Goal: Information Seeking & Learning: Learn about a topic

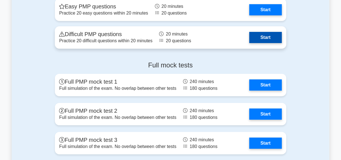
scroll to position [669, 0]
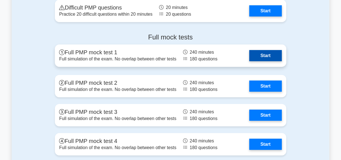
click at [250, 61] on link "Start" at bounding box center [266, 55] width 32 height 11
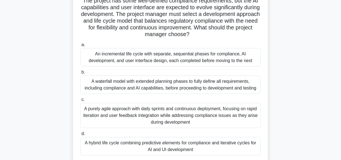
scroll to position [67, 0]
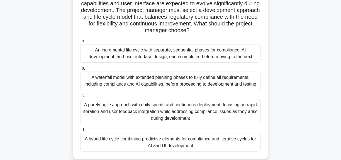
click at [136, 103] on div "A purely agile approach with daily sprints and continuous deployment, focusing …" at bounding box center [170, 111] width 181 height 25
click at [80, 97] on input "c. A purely agile approach with daily sprints and continuous deployment, focusi…" at bounding box center [80, 96] width 0 height 4
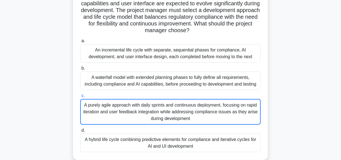
scroll to position [0, 0]
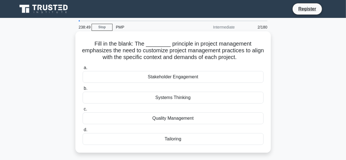
click at [174, 136] on div "Tailoring" at bounding box center [173, 139] width 181 height 12
click at [83, 131] on input "d. Tailoring" at bounding box center [83, 130] width 0 height 4
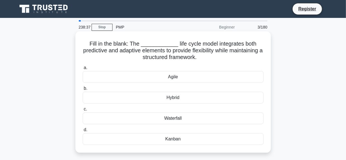
click at [174, 75] on div "Agile" at bounding box center [173, 77] width 181 height 12
click at [83, 69] on input "a. [GEOGRAPHIC_DATA]" at bounding box center [83, 68] width 0 height 4
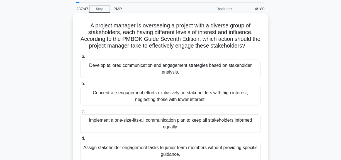
scroll to position [27, 0]
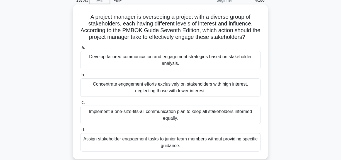
click at [122, 136] on div "Assign stakeholder engagement tasks to junior team members without providing sp…" at bounding box center [170, 142] width 181 height 18
click at [80, 131] on input "d. Assign stakeholder engagement tasks to junior team members without providing…" at bounding box center [80, 130] width 0 height 4
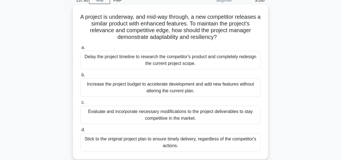
scroll to position [0, 0]
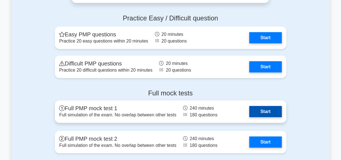
scroll to position [586, 0]
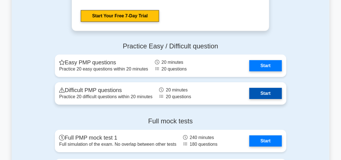
click at [250, 99] on link "Start" at bounding box center [266, 93] width 32 height 11
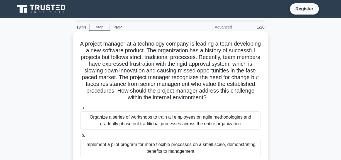
drag, startPoint x: 112, startPoint y: 66, endPoint x: 246, endPoint y: 101, distance: 138.6
click at [246, 101] on h5 "A project manager at a technology company is leading a team developing a new so…" at bounding box center [171, 70] width 182 height 61
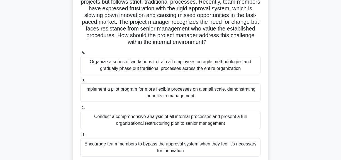
scroll to position [56, 0]
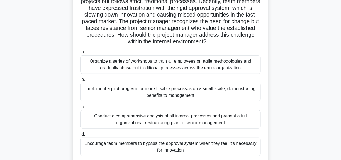
click at [174, 45] on h5 "A project manager at a technology company is leading a team developing a new so…" at bounding box center [171, 14] width 182 height 61
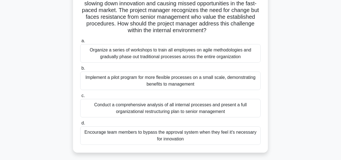
click at [164, 88] on div "Implement a pilot program for more flexible processes on a small scale, demonst…" at bounding box center [170, 80] width 181 height 18
click at [80, 70] on input "b. Implement a pilot program for more flexible processes on a small scale, demo…" at bounding box center [80, 68] width 0 height 4
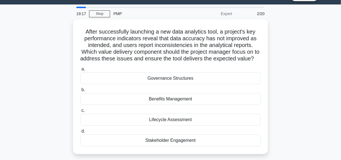
scroll to position [0, 0]
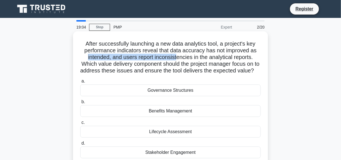
drag, startPoint x: 86, startPoint y: 53, endPoint x: 177, endPoint y: 56, distance: 91.2
click at [177, 56] on h5 "After successfully launching a new data analytics tool, a project's key perform…" at bounding box center [171, 57] width 182 height 34
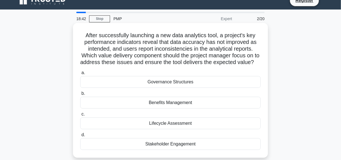
scroll to position [13, 0]
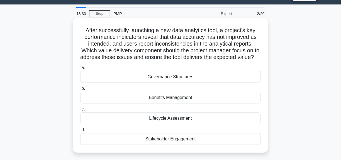
click at [163, 143] on div "Stakeholder Engagement" at bounding box center [170, 139] width 181 height 12
click at [80, 131] on input "d. Stakeholder Engagement" at bounding box center [80, 130] width 0 height 4
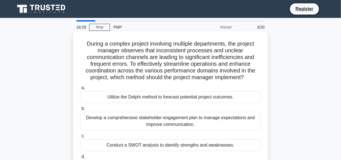
scroll to position [0, 0]
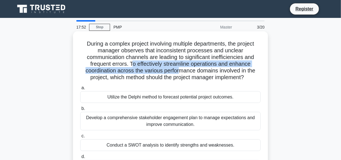
drag, startPoint x: 133, startPoint y: 61, endPoint x: 181, endPoint y: 69, distance: 48.2
click at [181, 69] on h5 "During a complex project involving multiple departments, the project manager ob…" at bounding box center [171, 60] width 182 height 41
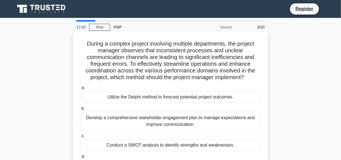
scroll to position [20, 0]
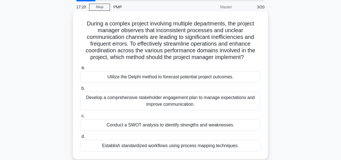
click at [147, 96] on div "Develop a comprehensive stakeholder engagement plan to manage expectations and …" at bounding box center [170, 100] width 181 height 18
click at [80, 90] on input "b. Develop a comprehensive stakeholder engagement plan to manage expectations a…" at bounding box center [80, 88] width 0 height 4
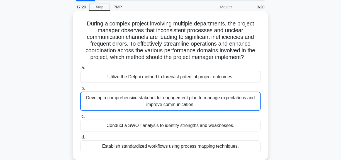
scroll to position [0, 0]
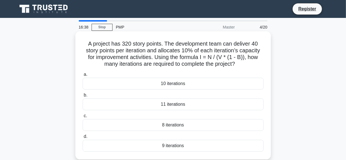
click at [175, 123] on div "8 iterations" at bounding box center [173, 125] width 181 height 12
click at [83, 117] on input "c. 8 iterations" at bounding box center [83, 116] width 0 height 4
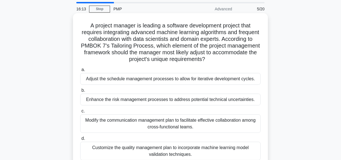
scroll to position [27, 0]
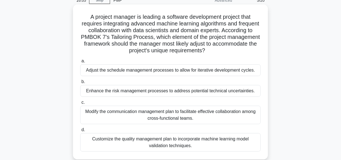
click at [186, 111] on div "Modify the communication management plan to facilitate effective collaboration …" at bounding box center [170, 114] width 181 height 18
click at [80, 104] on input "c. Modify the communication management plan to facilitate effective collaborati…" at bounding box center [80, 102] width 0 height 4
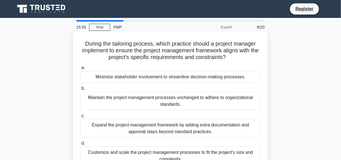
scroll to position [13, 0]
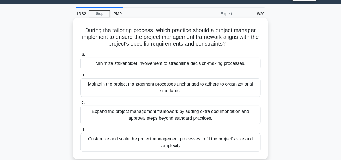
click at [150, 136] on div "Customize and scale the project management processes to fit the project's size …" at bounding box center [170, 142] width 181 height 18
click at [80, 131] on input "d. Customize and scale the project management processes to fit the project's si…" at bounding box center [80, 130] width 0 height 4
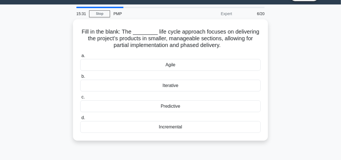
scroll to position [0, 0]
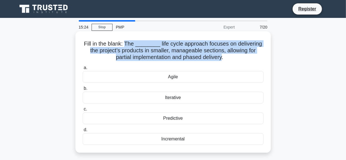
drag, startPoint x: 127, startPoint y: 40, endPoint x: 223, endPoint y: 57, distance: 97.9
click at [223, 57] on h5 "Fill in the blank: The ________ life cycle approach focuses on delivering the p…" at bounding box center [173, 50] width 182 height 21
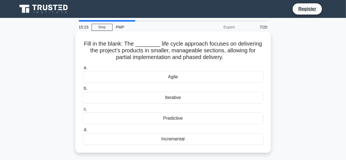
click at [225, 57] on h5 "Fill in the blank: The ________ life cycle approach focuses on delivering the p…" at bounding box center [173, 50] width 182 height 21
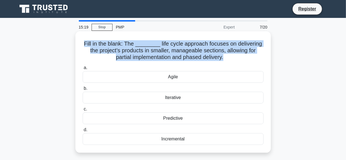
drag, startPoint x: 225, startPoint y: 56, endPoint x: 86, endPoint y: 40, distance: 139.5
click at [86, 40] on h5 "Fill in the blank: The ________ life cycle approach focuses on delivering the p…" at bounding box center [173, 50] width 182 height 21
click at [137, 41] on h5 "Fill in the blank: The ________ life cycle approach focuses on delivering the p…" at bounding box center [173, 50] width 182 height 21
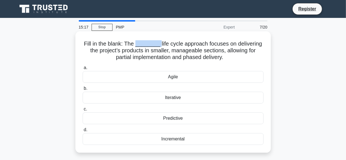
drag, startPoint x: 137, startPoint y: 41, endPoint x: 158, endPoint y: 42, distance: 20.6
click at [158, 42] on h5 "Fill in the blank: The ________ life cycle approach focuses on delivering the p…" at bounding box center [173, 50] width 182 height 21
drag, startPoint x: 156, startPoint y: 42, endPoint x: 137, endPoint y: 42, distance: 19.2
click at [137, 42] on h5 "Fill in the blank: The ________ life cycle approach focuses on delivering the p…" at bounding box center [173, 50] width 182 height 21
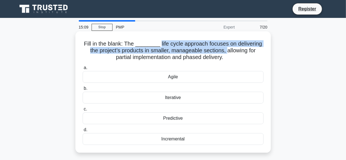
drag, startPoint x: 159, startPoint y: 40, endPoint x: 228, endPoint y: 49, distance: 69.7
click at [228, 49] on h5 "Fill in the blank: The ________ life cycle approach focuses on delivering the p…" at bounding box center [173, 50] width 182 height 21
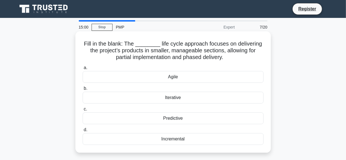
click at [218, 56] on h5 "Fill in the blank: The ________ life cycle approach focuses on delivering the p…" at bounding box center [173, 50] width 182 height 21
click at [177, 136] on div "Incremental" at bounding box center [173, 139] width 181 height 12
click at [83, 131] on input "d. Incremental" at bounding box center [83, 130] width 0 height 4
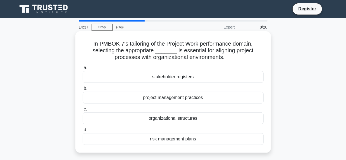
click at [164, 73] on div "stakeholder registers" at bounding box center [173, 77] width 181 height 12
click at [83, 69] on input "a. stakeholder registers" at bounding box center [83, 68] width 0 height 4
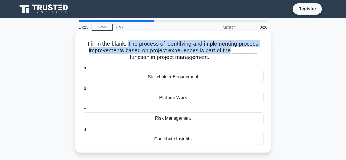
drag, startPoint x: 127, startPoint y: 40, endPoint x: 235, endPoint y: 48, distance: 107.7
click at [235, 48] on h5 "Fill in the blank: The process of identifying and implementing process improvem…" at bounding box center [173, 50] width 182 height 21
click at [197, 40] on h5 "Fill in the blank: The process of identifying and implementing process improvem…" at bounding box center [173, 50] width 182 height 21
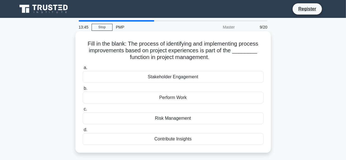
click at [173, 135] on div "Contribute Insights" at bounding box center [173, 139] width 181 height 12
click at [83, 131] on input "d. Contribute Insights" at bounding box center [83, 130] width 0 height 4
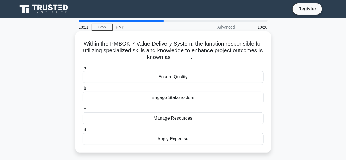
click at [173, 137] on div "Apply Expertise" at bounding box center [173, 139] width 181 height 12
click at [83, 131] on input "d. Apply Expertise" at bounding box center [83, 130] width 0 height 4
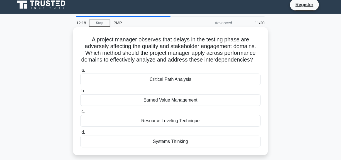
scroll to position [6, 0]
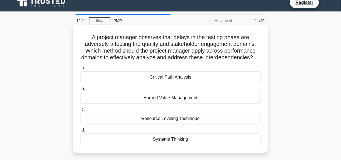
click at [151, 123] on div "Resource Leveling Technique" at bounding box center [170, 118] width 181 height 12
click at [80, 111] on input "c. Resource Leveling Technique" at bounding box center [80, 109] width 0 height 4
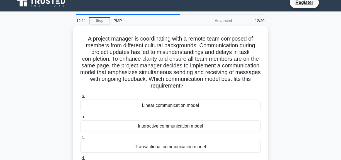
scroll to position [0, 0]
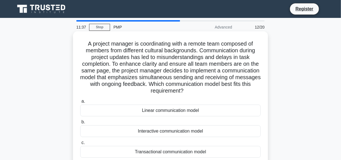
drag, startPoint x: 85, startPoint y: 41, endPoint x: 225, endPoint y: 88, distance: 147.3
click at [225, 88] on h5 "A project manager is coordinating with a remote team composed of members from d…" at bounding box center [171, 67] width 182 height 54
click at [208, 89] on h5 "A project manager is coordinating with a remote team composed of members from d…" at bounding box center [171, 67] width 182 height 54
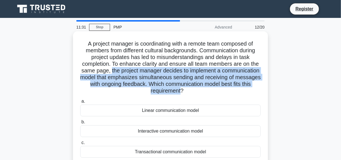
drag, startPoint x: 207, startPoint y: 88, endPoint x: 129, endPoint y: 67, distance: 80.1
click at [129, 67] on h5 "A project manager is coordinating with a remote team composed of members from d…" at bounding box center [171, 67] width 182 height 54
drag, startPoint x: 129, startPoint y: 67, endPoint x: 208, endPoint y: 88, distance: 80.9
click at [208, 88] on h5 "A project manager is coordinating with a remote team composed of members from d…" at bounding box center [171, 67] width 182 height 54
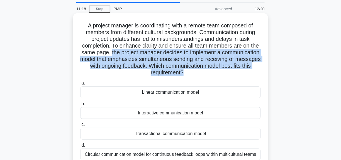
scroll to position [27, 0]
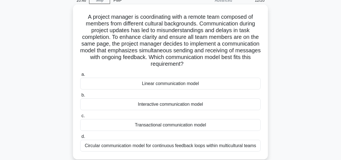
click at [165, 103] on div "Interactive communication model" at bounding box center [170, 104] width 181 height 12
click at [80, 97] on input "b. Interactive communication model" at bounding box center [80, 95] width 0 height 4
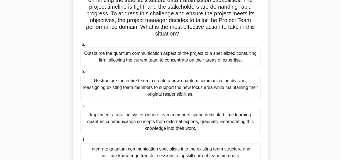
scroll to position [94, 0]
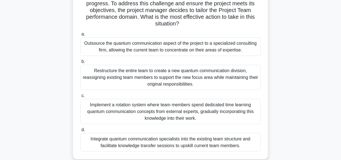
click at [113, 139] on div "Integrate quantum communication specialists into the existing team structure an…" at bounding box center [170, 142] width 181 height 18
click at [80, 131] on input "d. Integrate quantum communication specialists into the existing team structure…" at bounding box center [80, 130] width 0 height 4
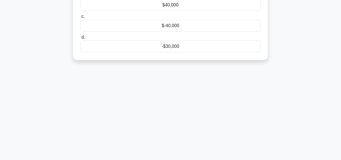
scroll to position [0, 0]
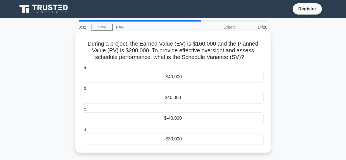
click at [175, 116] on div "$-40,000" at bounding box center [173, 118] width 181 height 12
click at [83, 111] on input "c. $-40,000" at bounding box center [83, 109] width 0 height 4
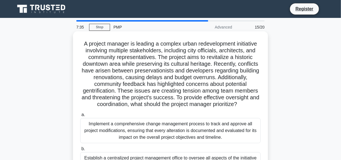
drag, startPoint x: 82, startPoint y: 41, endPoint x: 249, endPoint y: 102, distance: 178.4
click at [249, 102] on h5 "A project manager is leading a complex urban redevelopment initiative involving…" at bounding box center [171, 74] width 182 height 68
click at [246, 102] on h5 "A project manager is leading a complex urban redevelopment initiative involving…" at bounding box center [171, 74] width 182 height 68
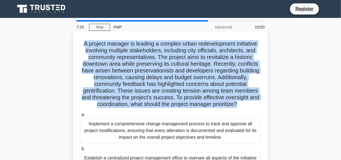
drag, startPoint x: 246, startPoint y: 102, endPoint x: 79, endPoint y: 42, distance: 177.4
click at [79, 42] on div "A project manager is leading a complex urban redevelopment initiative involving…" at bounding box center [170, 131] width 191 height 197
click at [118, 88] on h5 "A project manager is leading a complex urban redevelopment initiative involving…" at bounding box center [171, 74] width 182 height 68
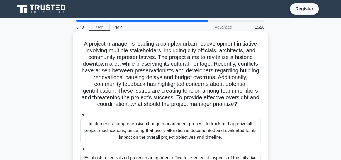
drag, startPoint x: 118, startPoint y: 88, endPoint x: 251, endPoint y: 103, distance: 133.4
click at [251, 103] on h5 "A project manager is leading a complex urban redevelopment initiative involving…" at bounding box center [171, 74] width 182 height 68
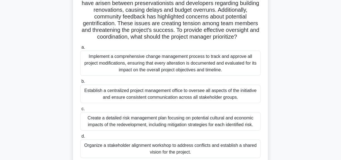
scroll to position [73, 0]
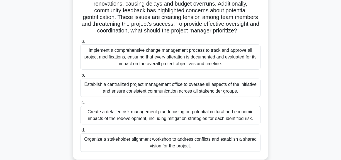
click at [171, 137] on div "Organize a stakeholder alignment workshop to address conflicts and establish a …" at bounding box center [170, 142] width 181 height 18
click at [80, 132] on input "d. Organize a stakeholder alignment workshop to address conflicts and establish…" at bounding box center [80, 130] width 0 height 4
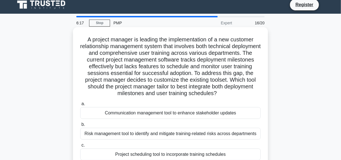
scroll to position [0, 0]
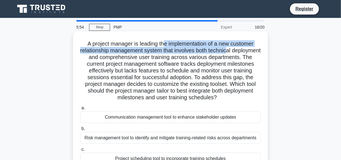
drag, startPoint x: 166, startPoint y: 42, endPoint x: 245, endPoint y: 50, distance: 79.9
click at [245, 50] on h5 "A project manager is leading the implementation of a new customer relationship …" at bounding box center [171, 70] width 182 height 61
drag, startPoint x: 128, startPoint y: 59, endPoint x: 249, endPoint y: 94, distance: 126.2
click at [249, 94] on h5 "A project manager is leading the implementation of a new customer relationship …" at bounding box center [171, 70] width 182 height 61
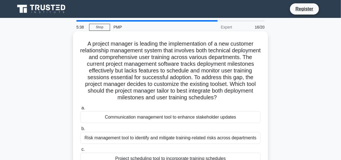
click at [224, 95] on icon ".spinner_0XTQ{transform-origin:center;animation:spinner_y6GP .75s linear infini…" at bounding box center [220, 97] width 7 height 7
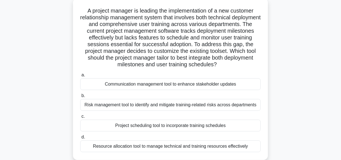
scroll to position [33, 0]
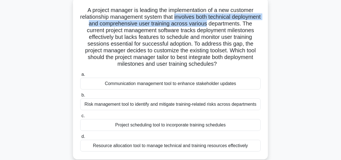
drag, startPoint x: 191, startPoint y: 14, endPoint x: 251, endPoint y: 19, distance: 61.0
click at [251, 19] on h5 "A project manager is leading the implementation of a new customer relationship …" at bounding box center [171, 37] width 182 height 61
drag, startPoint x: 126, startPoint y: 27, endPoint x: 245, endPoint y: 59, distance: 123.0
click at [245, 59] on h5 "A project manager is leading the implementation of a new customer relationship …" at bounding box center [171, 37] width 182 height 61
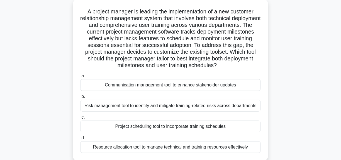
click at [47, 96] on div "A project manager is leading the implementation of a new customer relationship …" at bounding box center [171, 83] width 318 height 168
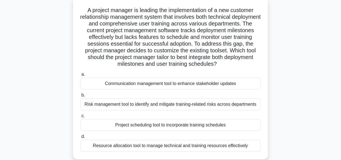
drag, startPoint x: 167, startPoint y: 123, endPoint x: 160, endPoint y: 126, distance: 8.5
click at [160, 126] on div "Project scheduling tool to incorporate training schedules" at bounding box center [170, 125] width 181 height 12
click at [144, 123] on div "Project scheduling tool to incorporate training schedules" at bounding box center [170, 125] width 181 height 12
click at [80, 117] on input "c. Project scheduling tool to incorporate training schedules" at bounding box center [80, 116] width 0 height 4
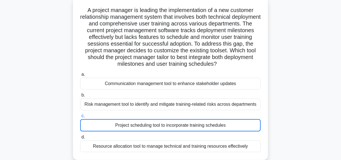
scroll to position [0, 0]
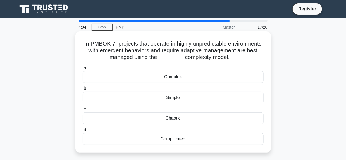
drag, startPoint x: 177, startPoint y: 82, endPoint x: 172, endPoint y: 136, distance: 54.3
click at [172, 136] on div "a. Complex b. Simple c. d." at bounding box center [172, 104] width 187 height 83
click at [192, 136] on div "Complicated" at bounding box center [173, 139] width 181 height 12
click at [83, 131] on input "d. Complicated" at bounding box center [83, 130] width 0 height 4
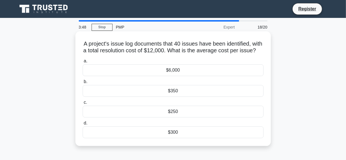
click at [171, 135] on div "$300" at bounding box center [173, 132] width 181 height 12
click at [83, 125] on input "d. $300" at bounding box center [83, 123] width 0 height 4
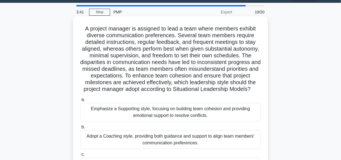
scroll to position [28, 0]
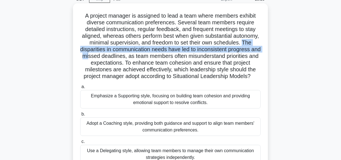
drag, startPoint x: 119, startPoint y: 45, endPoint x: 158, endPoint y: 53, distance: 39.3
click at [158, 53] on h5 "A project manager is assigned to lead a team where members exhibit diverse comm…" at bounding box center [171, 46] width 182 height 68
click at [157, 55] on h5 "A project manager is assigned to lead a team where members exhibit diverse comm…" at bounding box center [171, 46] width 182 height 68
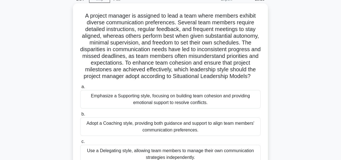
drag, startPoint x: 180, startPoint y: 20, endPoint x: 250, endPoint y: 79, distance: 91.7
click at [250, 79] on h5 "A project manager is assigned to lead a team where members exhibit diverse comm…" at bounding box center [171, 46] width 182 height 68
click at [226, 80] on h5 "A project manager is assigned to lead a team where members exhibit diverse comm…" at bounding box center [171, 46] width 182 height 68
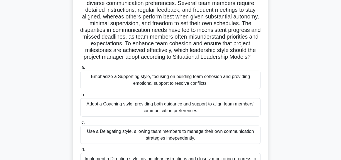
scroll to position [73, 0]
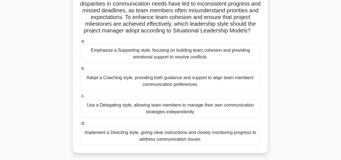
click at [206, 87] on div "Adopt a Coaching style, providing both guidance and support to align team membe…" at bounding box center [170, 81] width 181 height 18
click at [80, 70] on input "b. Adopt a Coaching style, providing both guidance and support to align team me…" at bounding box center [80, 69] width 0 height 4
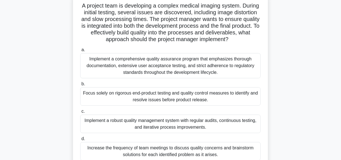
scroll to position [54, 0]
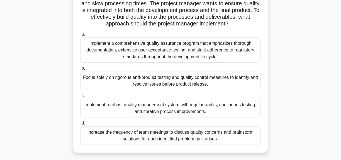
click at [150, 60] on div "Implement a comprehensive quality assurance program that emphasizes thorough do…" at bounding box center [170, 49] width 181 height 25
click at [80, 36] on input "a. Implement a comprehensive quality assurance program that emphasizes thorough…" at bounding box center [80, 34] width 0 height 4
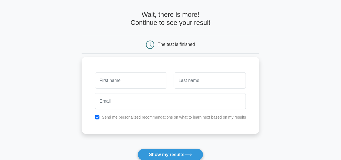
scroll to position [56, 0]
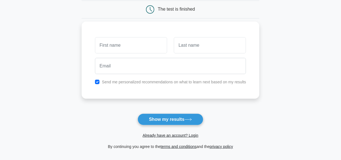
click at [130, 45] on input "text" at bounding box center [131, 45] width 72 height 16
type input "siddharth"
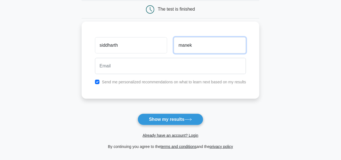
type input "manek"
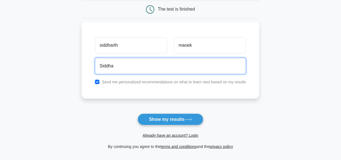
type input "siddharthmanek@gmail.com"
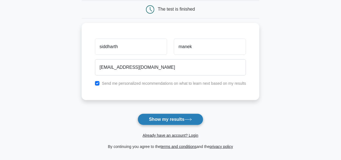
click at [166, 113] on button "Show my results" at bounding box center [171, 119] width 66 height 12
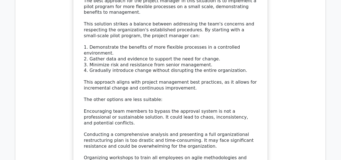
scroll to position [725, 0]
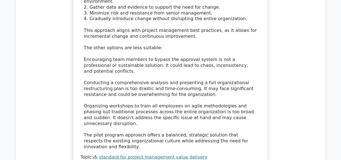
drag, startPoint x: 199, startPoint y: 87, endPoint x: 51, endPoint y: 87, distance: 147.6
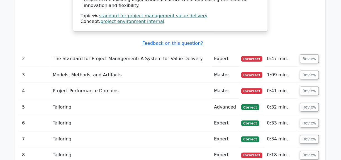
scroll to position [921, 0]
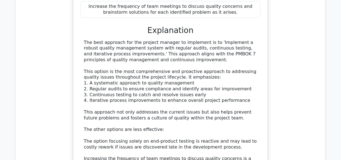
scroll to position [1502, 0]
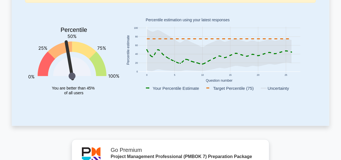
scroll to position [112, 0]
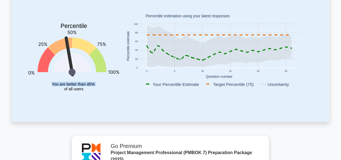
drag, startPoint x: 68, startPoint y: 39, endPoint x: 104, endPoint y: 97, distance: 68.0
click at [104, 97] on icon "Percentile You are better than 45% of all users" at bounding box center [73, 52] width 91 height 98
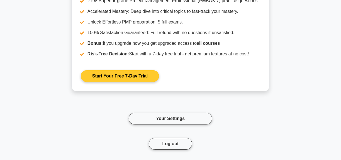
scroll to position [572, 0]
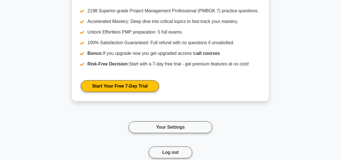
drag, startPoint x: 170, startPoint y: 96, endPoint x: 215, endPoint y: 98, distance: 45.8
click at [215, 146] on div "Log out" at bounding box center [171, 158] width 318 height 25
click at [216, 108] on div "Your Settings" at bounding box center [171, 127] width 318 height 38
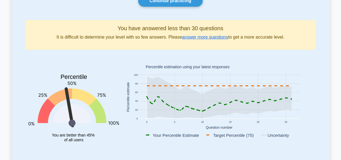
scroll to position [0, 0]
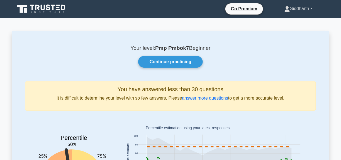
click at [303, 7] on link "Siddharth" at bounding box center [298, 8] width 55 height 11
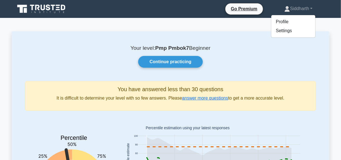
click at [104, 2] on nav "Go Premium Siddharth Profile" at bounding box center [170, 9] width 341 height 18
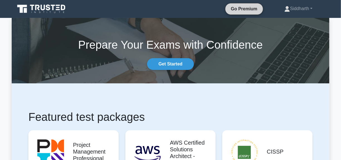
click at [244, 9] on link "Go Premium" at bounding box center [244, 8] width 33 height 7
